Goal: Navigation & Orientation: Find specific page/section

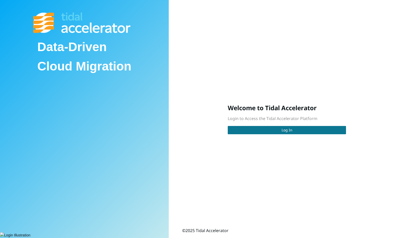
click at [290, 129] on span "Log In" at bounding box center [287, 130] width 11 height 6
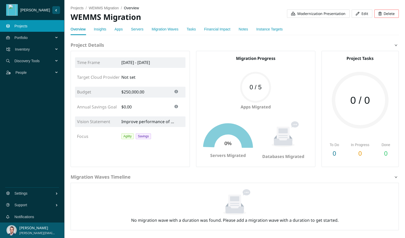
click at [98, 29] on link "Insights" at bounding box center [100, 29] width 12 height 4
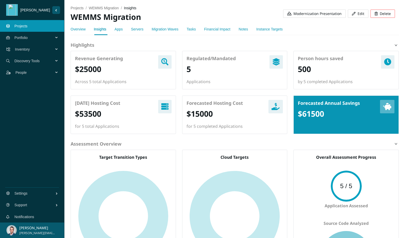
click at [121, 30] on link "Apps" at bounding box center [119, 29] width 8 height 4
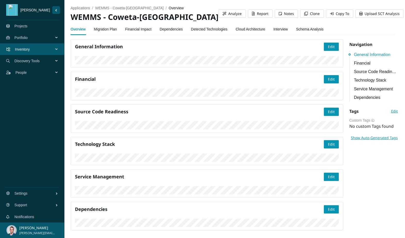
click at [41, 49] on span "Inventory" at bounding box center [35, 48] width 41 height 15
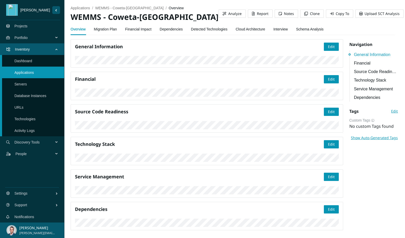
click at [26, 83] on link "Servers" at bounding box center [20, 84] width 12 height 4
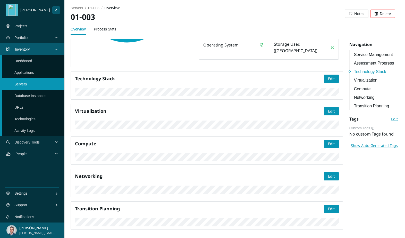
scroll to position [255, 0]
click at [40, 96] on link "Database Instances" at bounding box center [30, 96] width 32 height 4
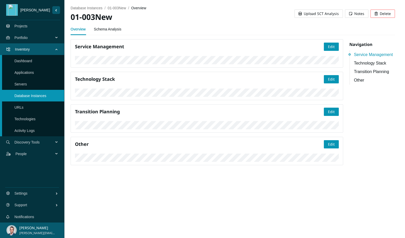
scroll to position [65, 0]
click at [32, 63] on link "Dashboard" at bounding box center [23, 61] width 18 height 4
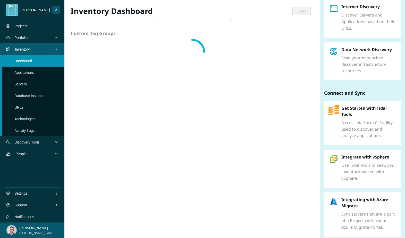
scroll to position [70, 0]
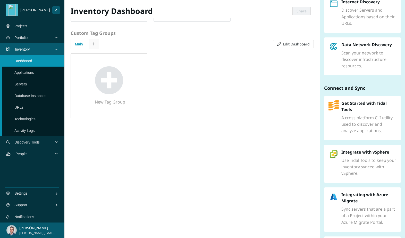
click at [27, 73] on link "Applications" at bounding box center [24, 72] width 20 height 4
